Goal: Task Accomplishment & Management: Manage account settings

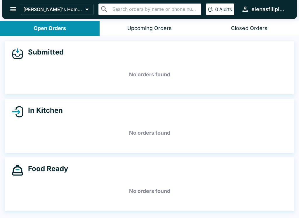
click at [16, 10] on icon "open drawer" at bounding box center [13, 9] width 8 height 8
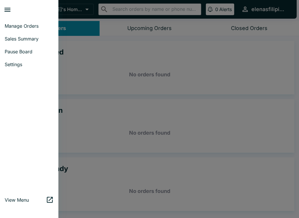
click at [26, 41] on span "Sales Summary" at bounding box center [29, 39] width 49 height 6
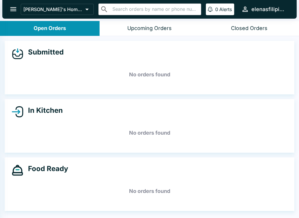
select select "03:00"
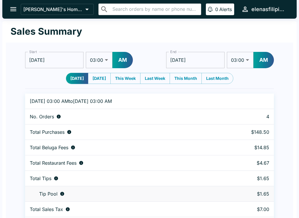
click at [11, 9] on icon "open drawer" at bounding box center [13, 9] width 6 height 4
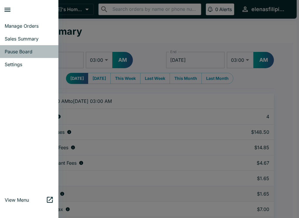
click at [15, 55] on link "Pause Board" at bounding box center [29, 51] width 58 height 13
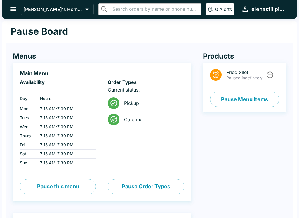
click at [254, 101] on button "Pause Menu Items" at bounding box center [244, 99] width 69 height 15
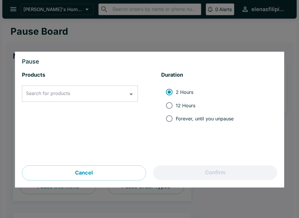
click at [33, 92] on div "Search for products Search for products" at bounding box center [80, 94] width 116 height 16
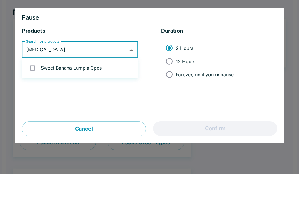
type input "banana"
click at [30, 106] on input "checkbox" at bounding box center [33, 112] width 12 height 12
checkbox input "true"
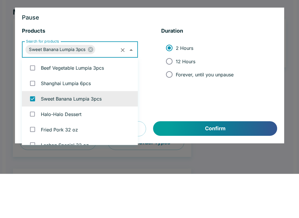
click at [169, 112] on input "Forever, until you unpause" at bounding box center [168, 118] width 13 height 13
radio input "true"
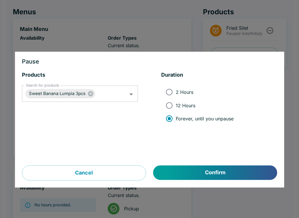
click at [193, 168] on button "Confirm" at bounding box center [215, 173] width 124 height 15
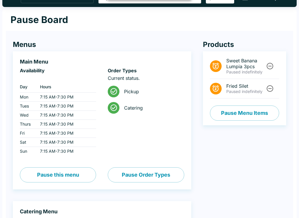
scroll to position [0, 0]
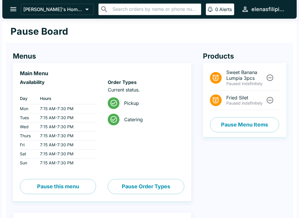
click at [14, 7] on icon "open drawer" at bounding box center [13, 9] width 8 height 8
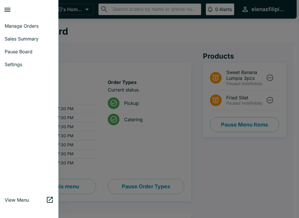
click at [8, 24] on span "Manage Orders" at bounding box center [29, 26] width 49 height 6
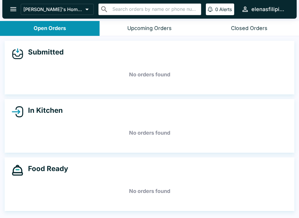
click at [2, 13] on div at bounding box center [3, 109] width 6 height 218
click at [13, 9] on icon "open drawer" at bounding box center [13, 9] width 6 height 4
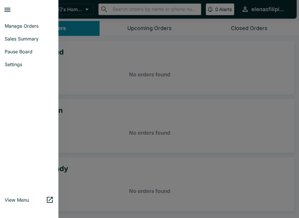
click at [10, 41] on span "Sales Summary" at bounding box center [29, 39] width 49 height 6
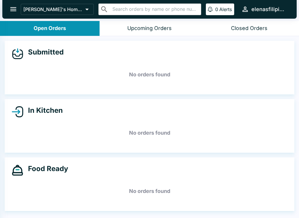
select select "03:00"
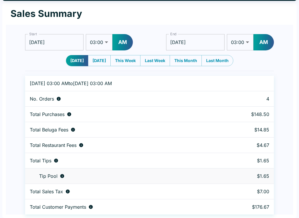
scroll to position [18, 0]
